Goal: Information Seeking & Learning: Learn about a topic

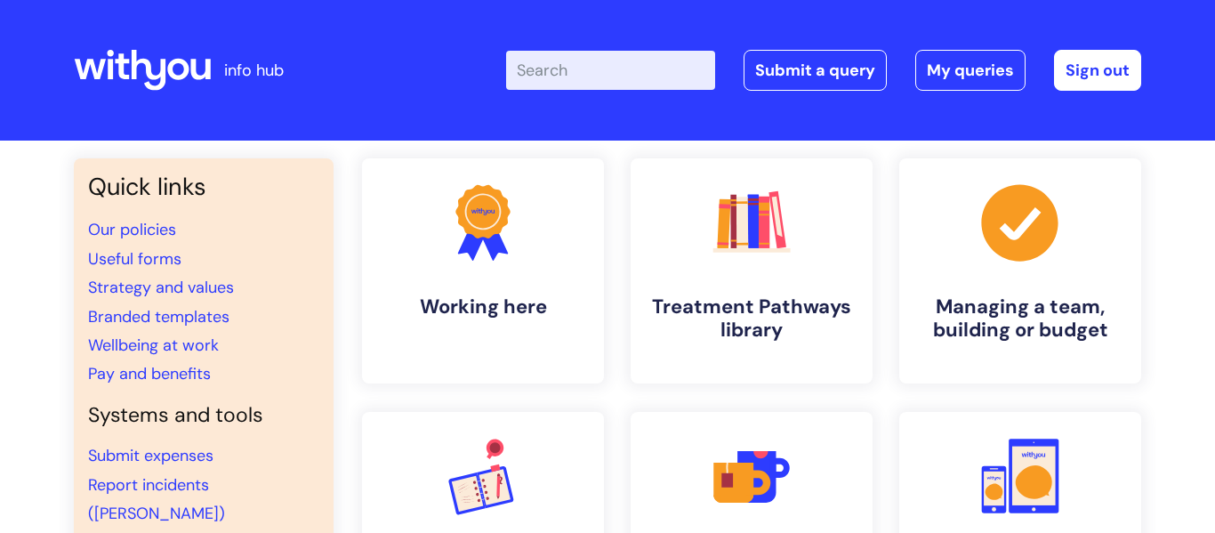
click at [284, 532] on link "Employee self-service (iTrent)" at bounding box center [198, 542] width 221 height 21
click at [180, 373] on link "Pay and benefits" at bounding box center [149, 373] width 123 height 21
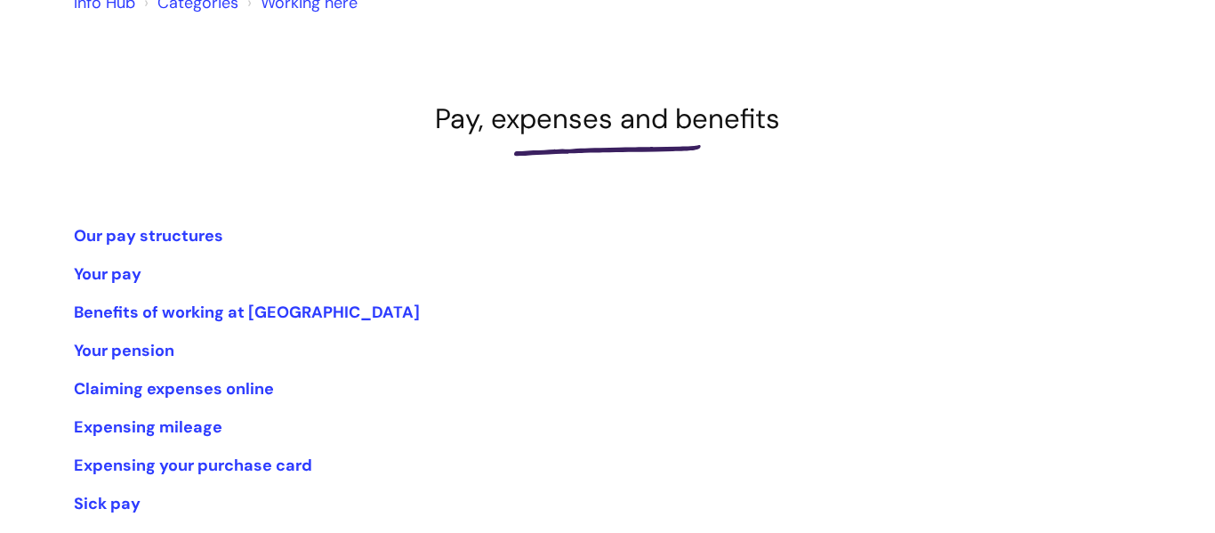
scroll to position [179, 0]
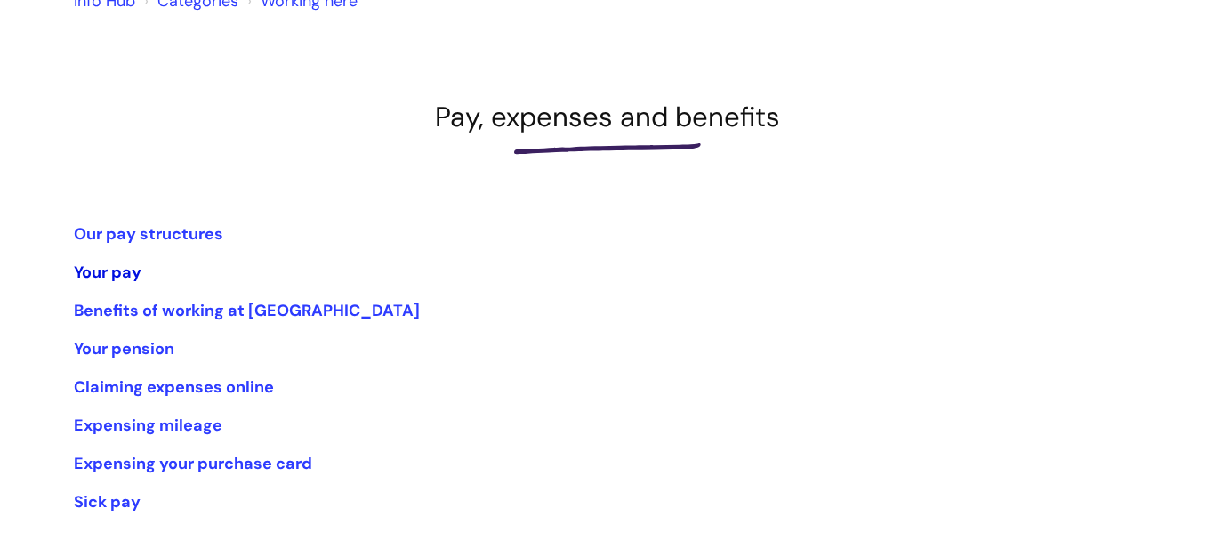
click at [98, 268] on link "Your pay" at bounding box center [108, 271] width 68 height 21
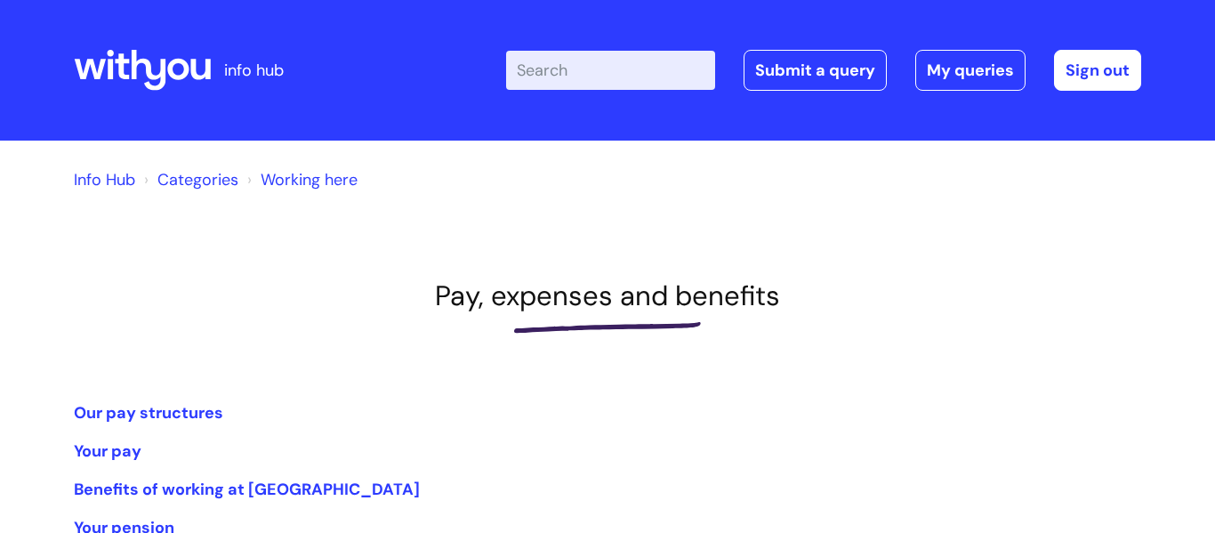
scroll to position [179, 0]
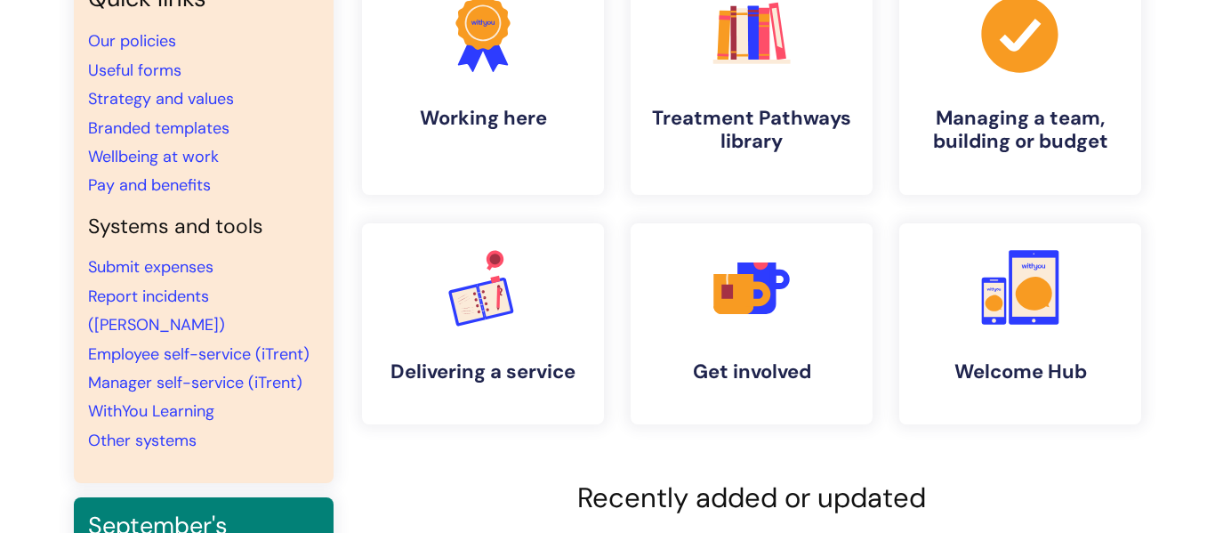
scroll to position [191, 0]
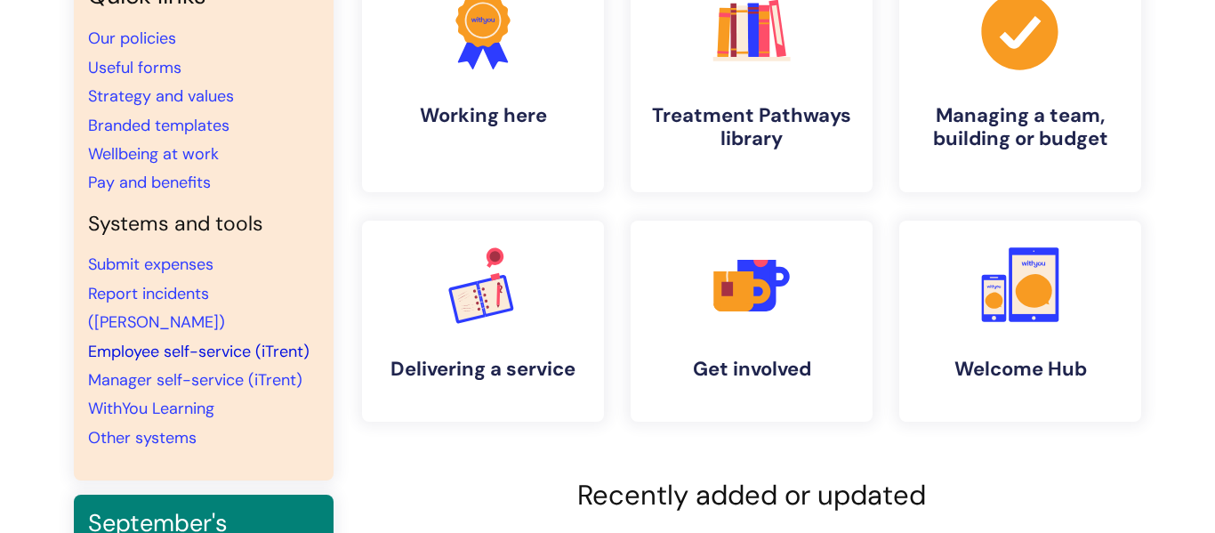
click at [245, 341] on link "Employee self-service (iTrent)" at bounding box center [198, 351] width 221 height 21
